Goal: Information Seeking & Learning: Learn about a topic

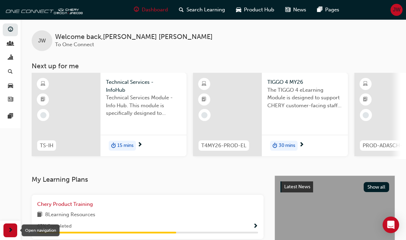
click at [11, 227] on span "next-icon" at bounding box center [10, 230] width 5 height 9
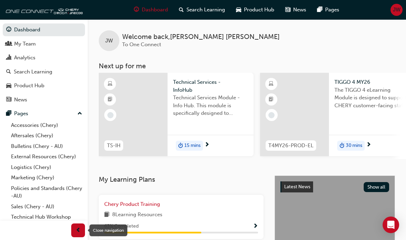
click at [51, 114] on div "Pages" at bounding box center [43, 113] width 75 height 9
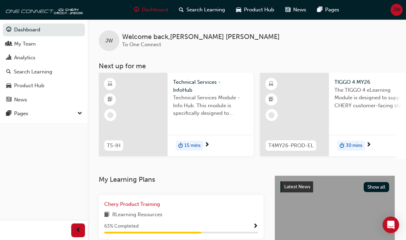
click at [23, 111] on div "Pages" at bounding box center [21, 113] width 14 height 8
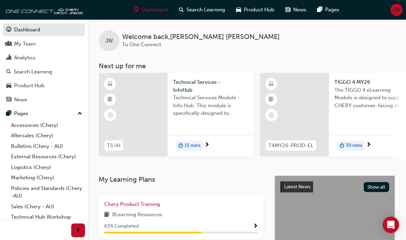
click at [20, 145] on link "Bulletins (Chery - AU)" at bounding box center [46, 146] width 77 height 11
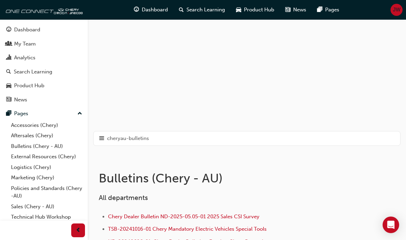
click at [102, 136] on span "hamburger-icon" at bounding box center [101, 138] width 5 height 9
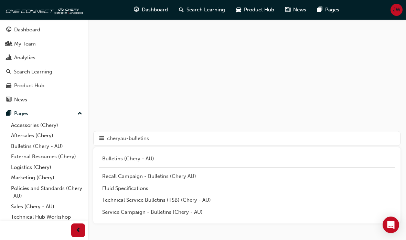
click at [117, 179] on div "Recall Campaign - Bulletins (Chery AU)" at bounding box center [246, 176] width 289 height 8
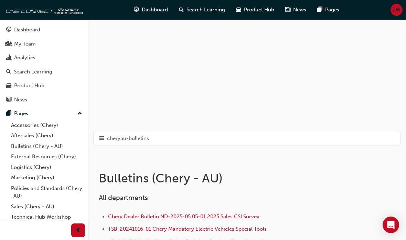
click at [99, 136] on span "hamburger-icon" at bounding box center [101, 138] width 5 height 9
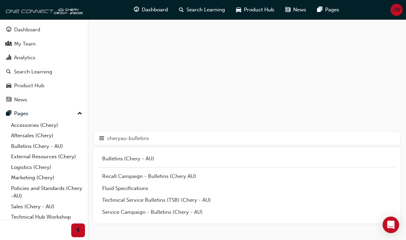
click at [116, 198] on div "Technical Service Bulletins (TSB) (Chery - AU)" at bounding box center [246, 200] width 289 height 8
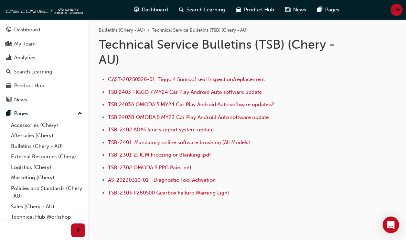
scroll to position [36, 0]
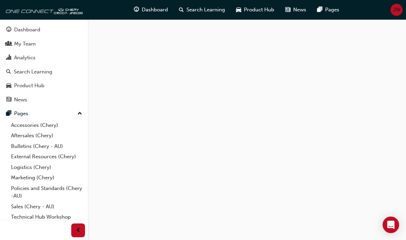
scroll to position [28, 0]
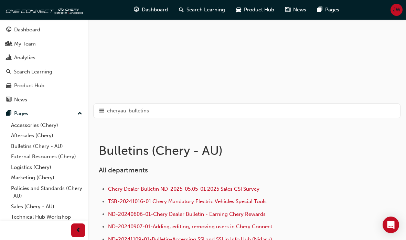
click at [104, 109] on span "hamburger-icon" at bounding box center [101, 110] width 5 height 9
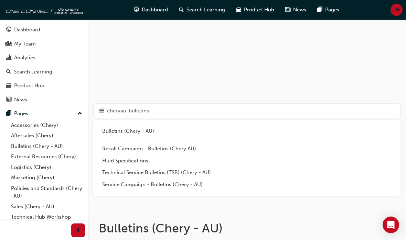
click at [108, 186] on div "Service Campaign - Bulletins (Chery - AU)" at bounding box center [246, 184] width 289 height 8
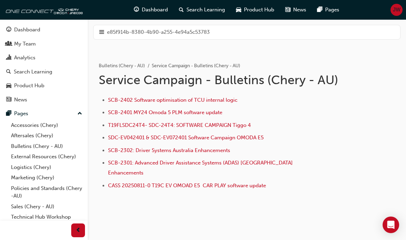
click at [94, 30] on div "e85f914b-8380-4b90-a255-4e94a5c53783" at bounding box center [246, 32] width 307 height 15
